Goal: Navigation & Orientation: Find specific page/section

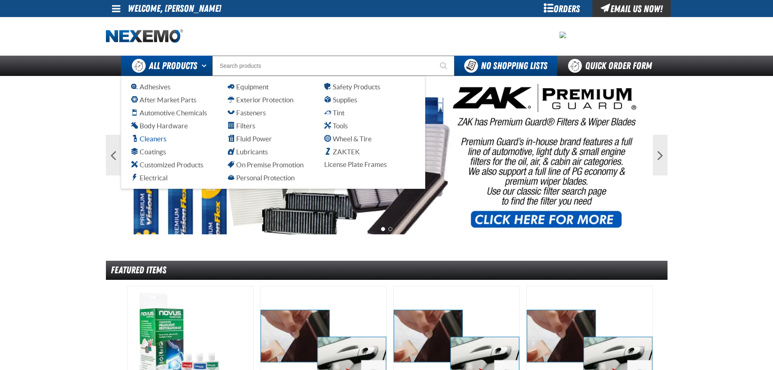
click at [155, 139] on span "Cleaners" at bounding box center [148, 139] width 35 height 8
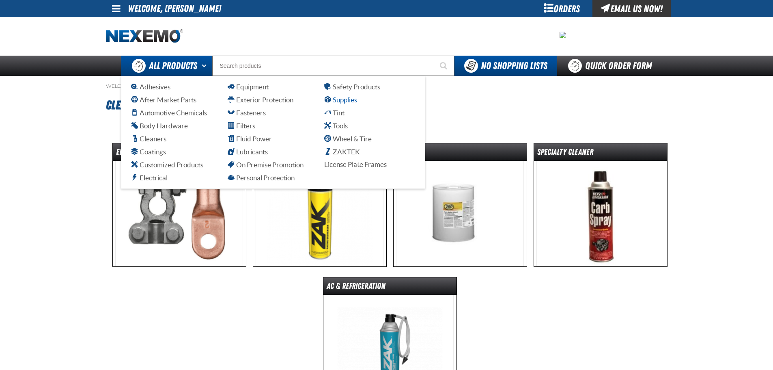
click at [353, 99] on span "Supplies" at bounding box center [340, 100] width 33 height 8
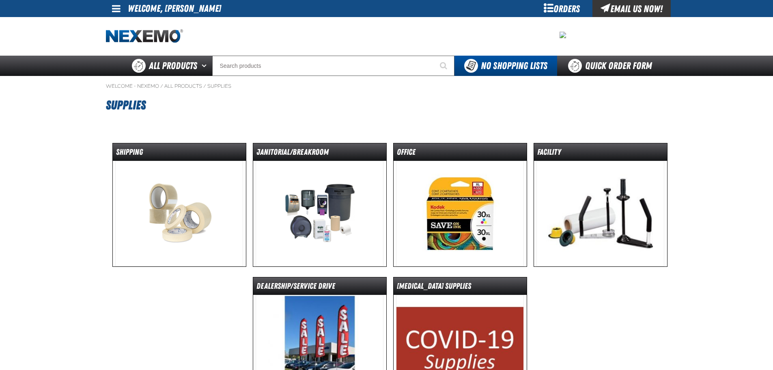
scroll to position [41, 0]
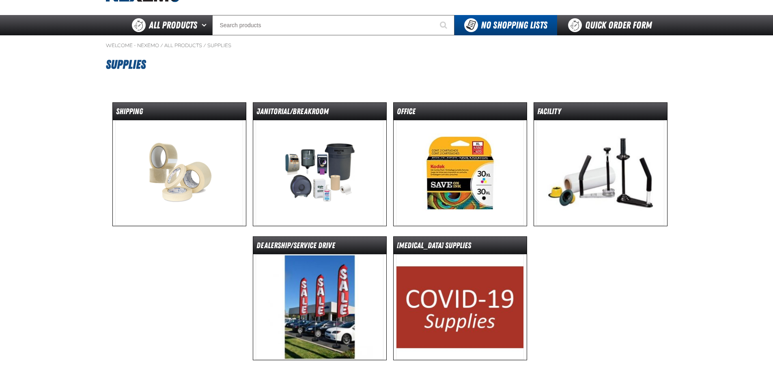
click at [322, 121] on img at bounding box center [320, 172] width 128 height 105
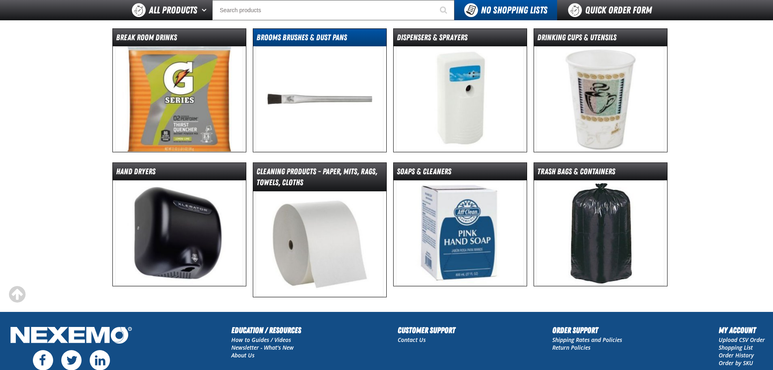
scroll to position [122, 0]
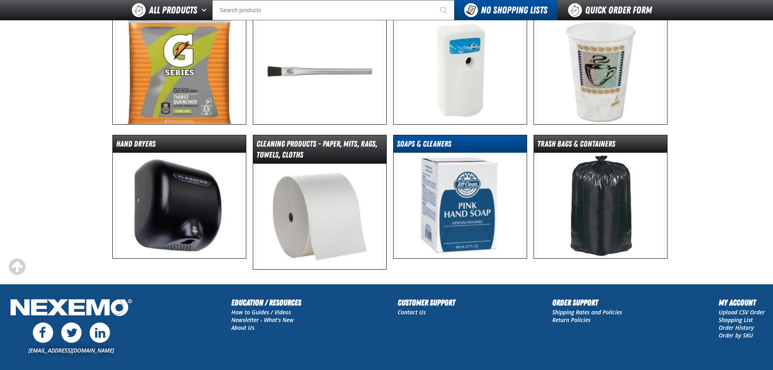
click at [444, 146] on dt "Soaps & Cleaners" at bounding box center [460, 145] width 133 height 14
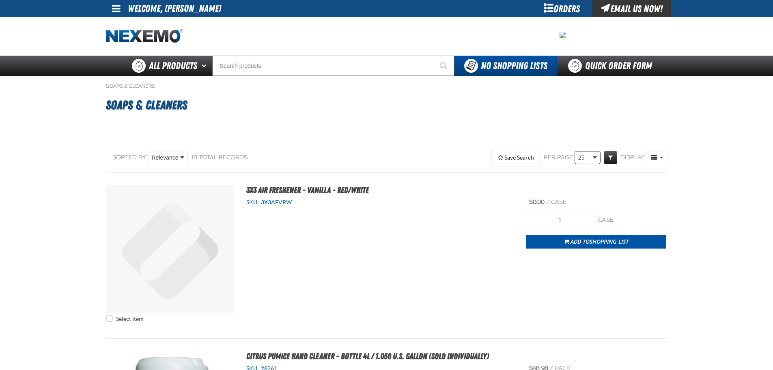
select select "100"
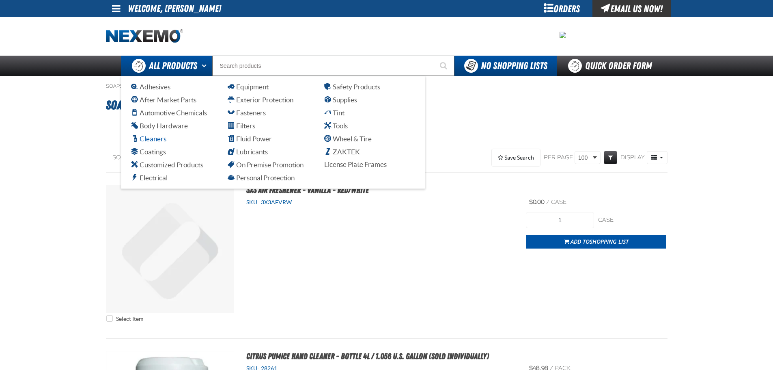
click at [145, 136] on span "Cleaners" at bounding box center [148, 139] width 35 height 8
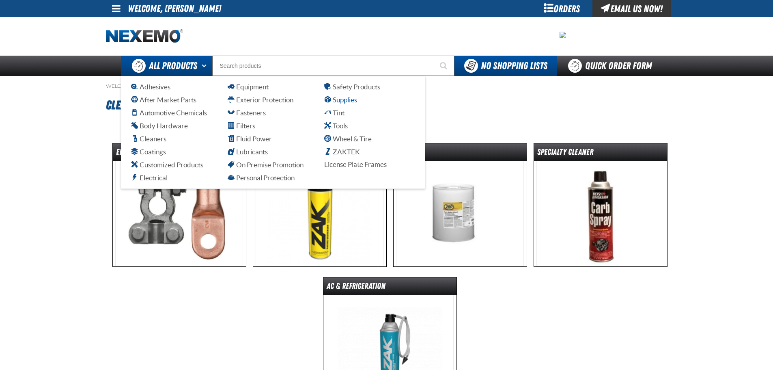
click at [347, 97] on span "Supplies" at bounding box center [340, 100] width 33 height 8
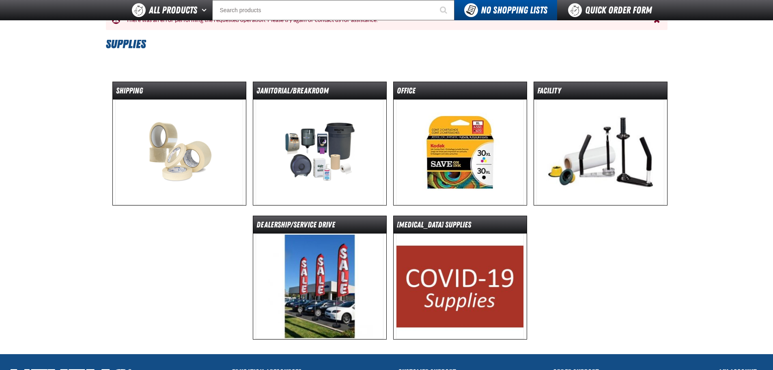
scroll to position [81, 0]
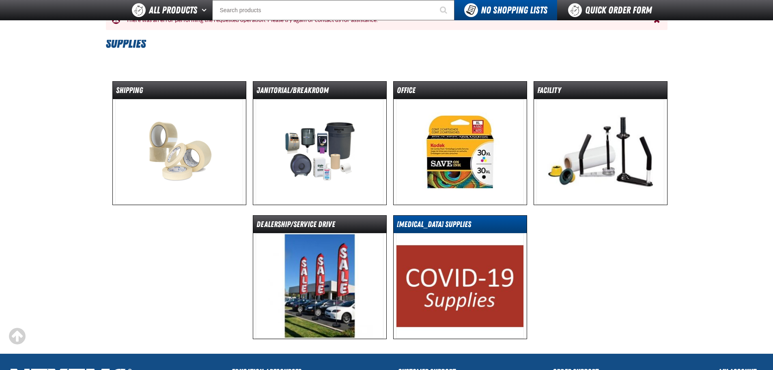
click at [437, 220] on dt "Covid-19 Supplies" at bounding box center [460, 226] width 133 height 14
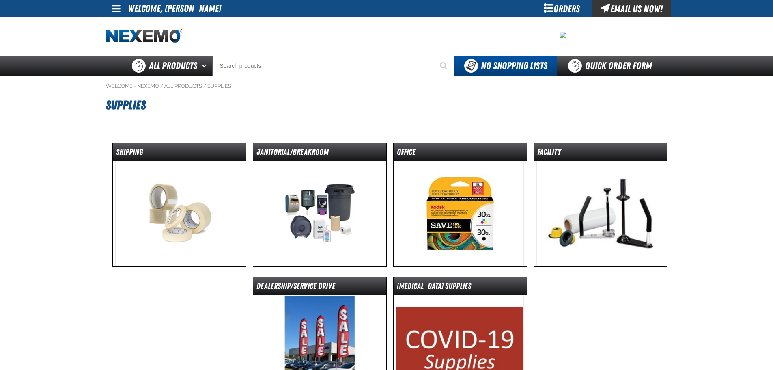
scroll to position [81, 0]
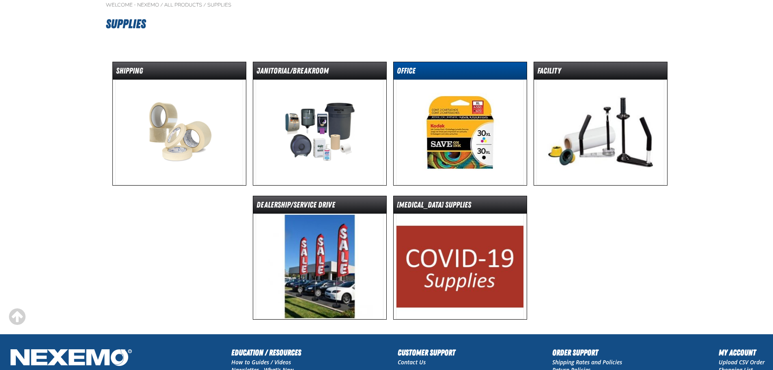
click at [445, 67] on dt "Office" at bounding box center [460, 72] width 133 height 14
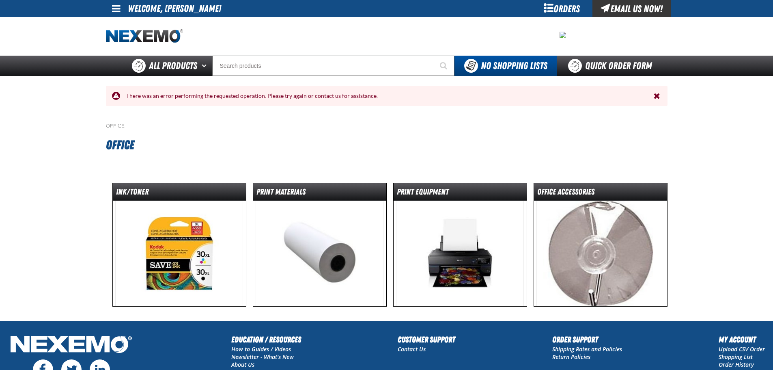
click at [654, 94] on span "Close the Notification" at bounding box center [657, 96] width 6 height 8
